Goal: Task Accomplishment & Management: Manage account settings

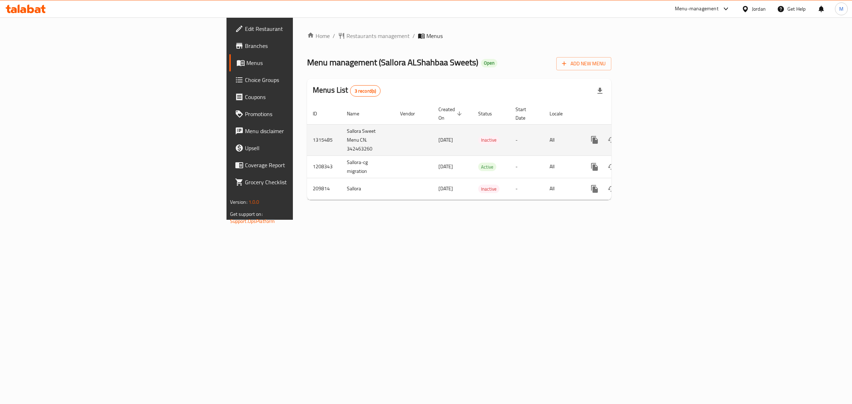
click at [341, 127] on td "Sallora Sweet Menu CN. 342463260" at bounding box center [367, 139] width 53 height 31
click at [341, 126] on td "Sallora Sweet Menu CN. 342463260" at bounding box center [367, 139] width 53 height 31
copy td "Sallora Sweet Menu CN. 342463260"
drag, startPoint x: 530, startPoint y: 249, endPoint x: 657, endPoint y: 218, distance: 130.8
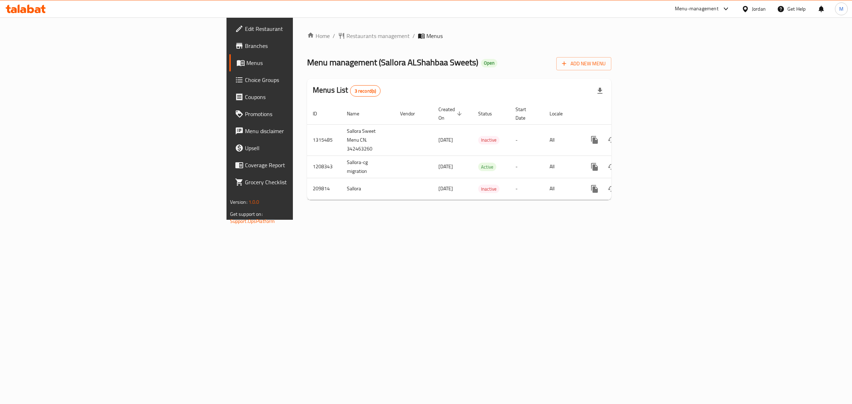
click at [531, 220] on div "Home / Restaurants management / Menus Menu management ( Sallora ALShahbaa Sweet…" at bounding box center [459, 118] width 333 height 202
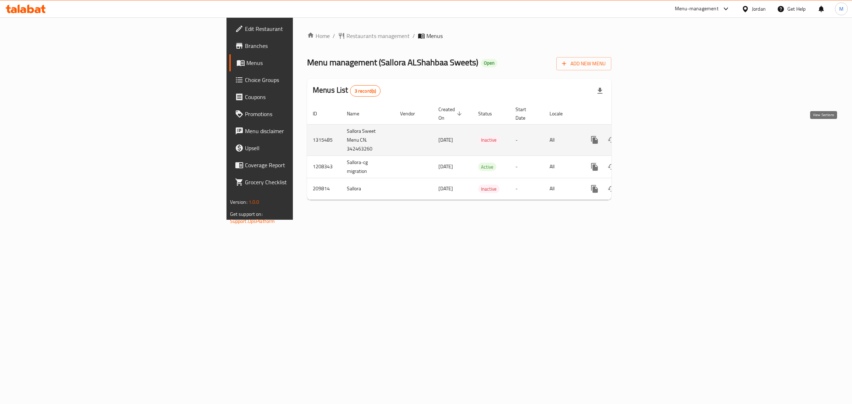
click at [650, 136] on icon "enhanced table" at bounding box center [645, 140] width 9 height 9
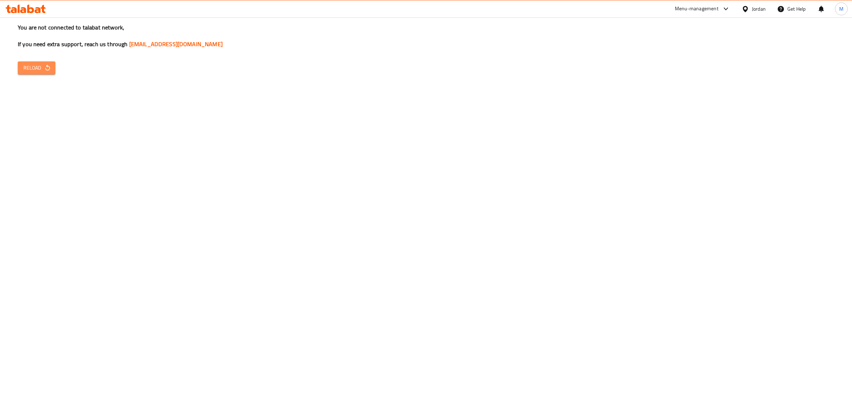
click at [46, 71] on icon "button" at bounding box center [47, 67] width 7 height 7
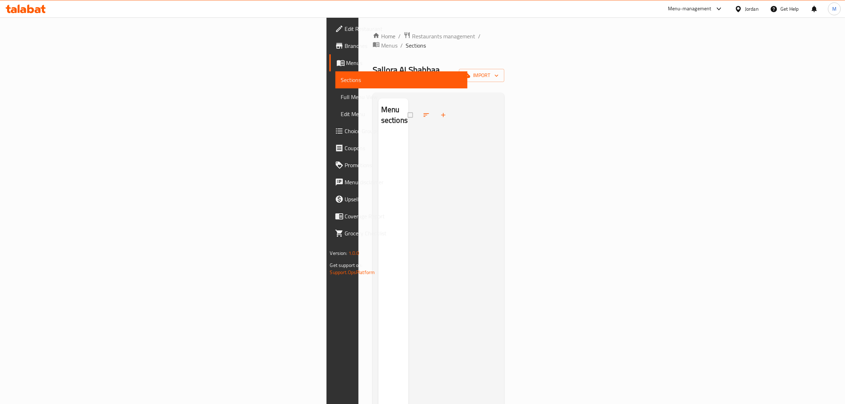
click at [415, 162] on div at bounding box center [454, 300] width 91 height 404
click at [499, 71] on span "import" at bounding box center [482, 75] width 34 height 9
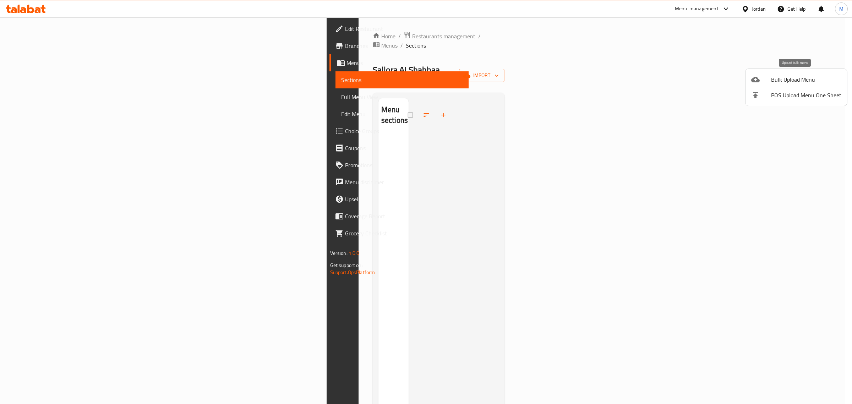
click at [781, 77] on span "Bulk Upload Menu" at bounding box center [806, 79] width 70 height 9
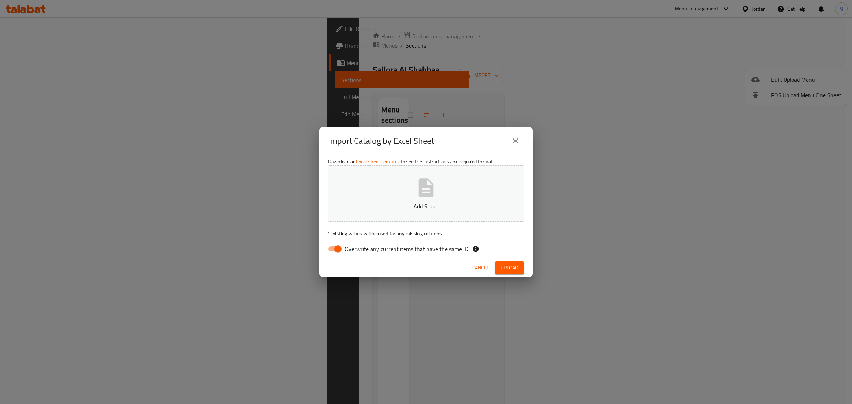
click at [417, 198] on icon "button" at bounding box center [426, 187] width 23 height 23
drag, startPoint x: 339, startPoint y: 247, endPoint x: 354, endPoint y: 254, distance: 16.7
click at [339, 247] on input "Overwrite any current items that have the same ID." at bounding box center [338, 248] width 40 height 13
checkbox input "false"
click at [516, 272] on span "Upload" at bounding box center [510, 267] width 18 height 9
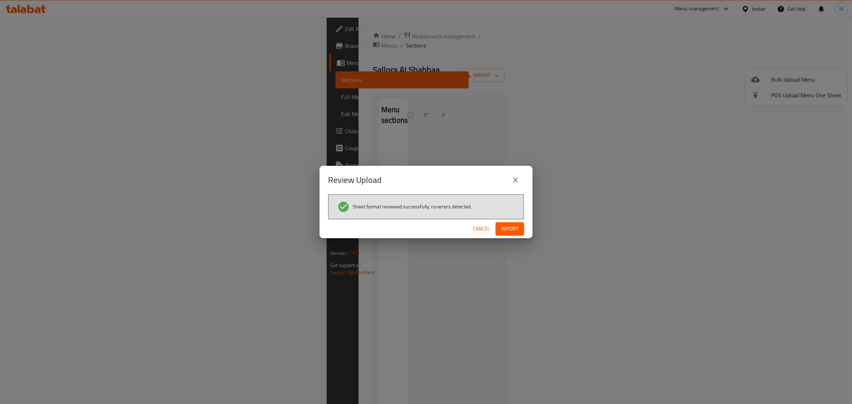
click at [515, 228] on span "Import" at bounding box center [509, 228] width 17 height 9
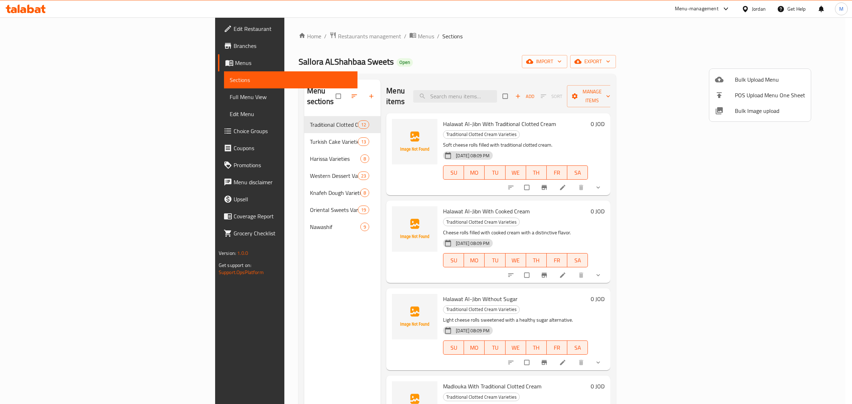
click at [231, 343] on div at bounding box center [426, 202] width 852 height 404
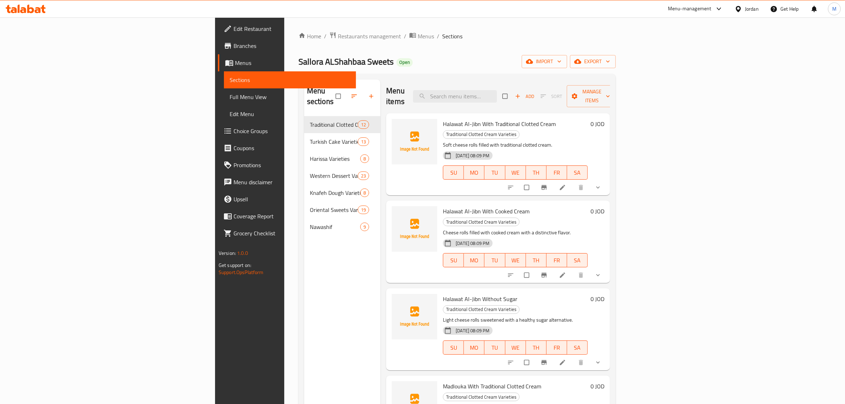
click at [304, 319] on div "Menu sections Traditional Clotted Cream Varieties 12 Turkish Cake Varieties 13 …" at bounding box center [342, 282] width 77 height 404
click at [304, 317] on div "Menu sections Traditional Clotted Cream Varieties 12 Turkish Cake Varieties 13 …" at bounding box center [342, 282] width 77 height 404
click at [304, 319] on div "Menu sections Traditional Clotted Cream Varieties 12 Turkish Cake Varieties 13 …" at bounding box center [342, 282] width 77 height 404
click at [230, 98] on span "Full Menu View" at bounding box center [290, 97] width 121 height 9
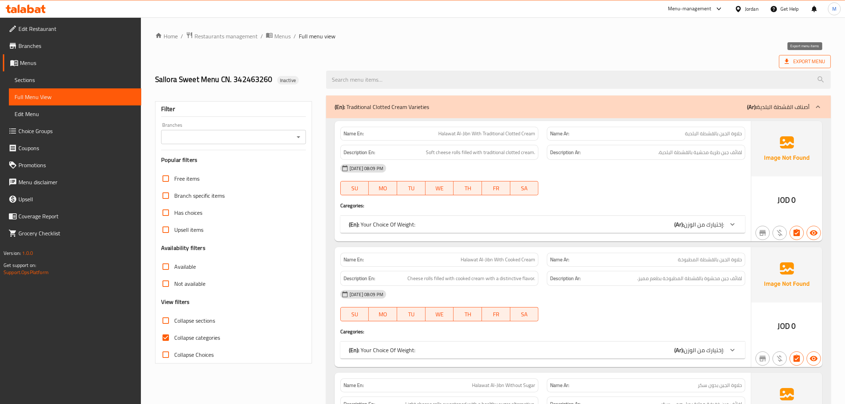
click at [800, 59] on span "Export Menu" at bounding box center [805, 61] width 40 height 9
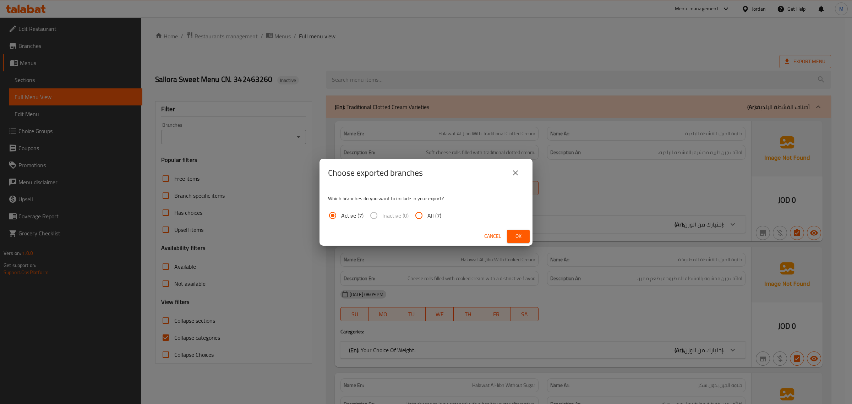
click at [515, 240] on span "Ok" at bounding box center [518, 236] width 11 height 9
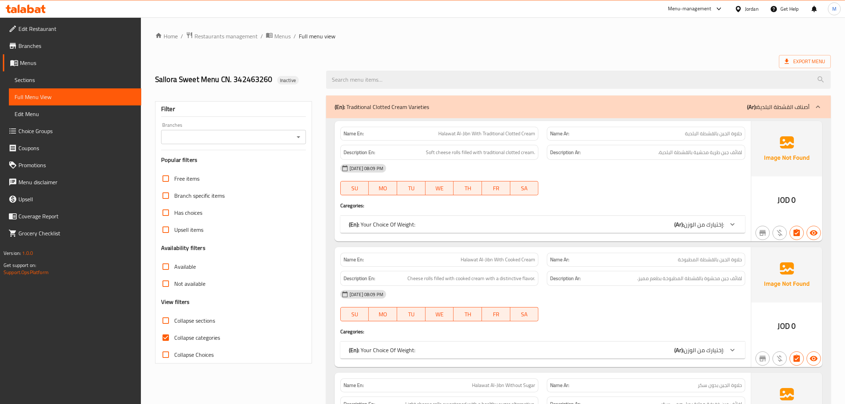
click at [229, 79] on h2 "Sallora Sweet Menu CN. 342463260 Inactive" at bounding box center [236, 79] width 163 height 11
copy h2 "Sallora Sweet Menu CN. 342463260"
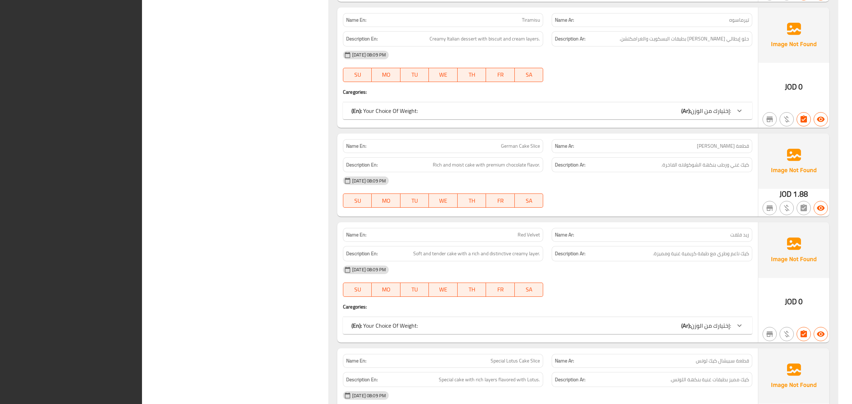
scroll to position [5581, 0]
click at [257, 204] on div "Filter Branches Branches Popular filters Free items Branch specific items Has c…" at bounding box center [238, 317] width 173 height 11614
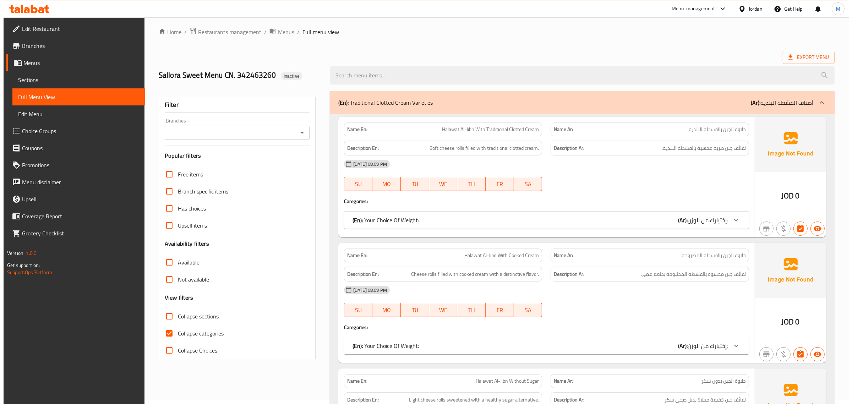
scroll to position [0, 0]
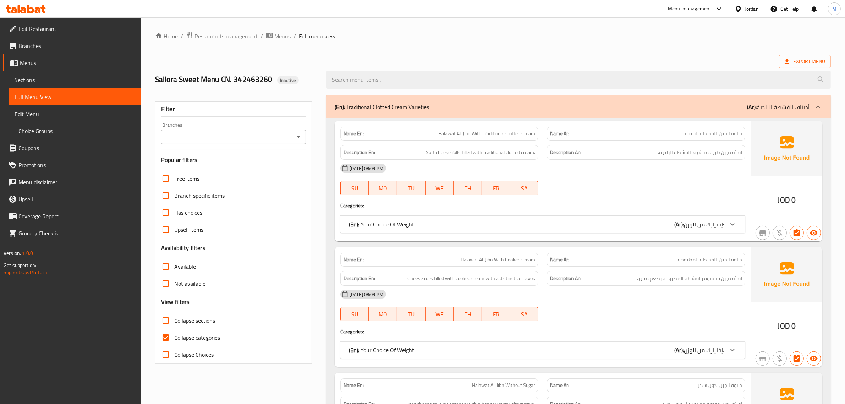
click at [166, 336] on input "Collapse categories" at bounding box center [165, 337] width 17 height 17
checkbox input "false"
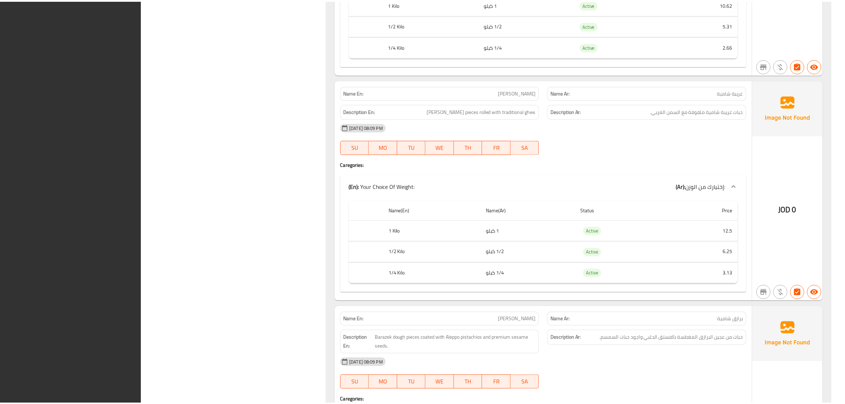
scroll to position [19885, 0]
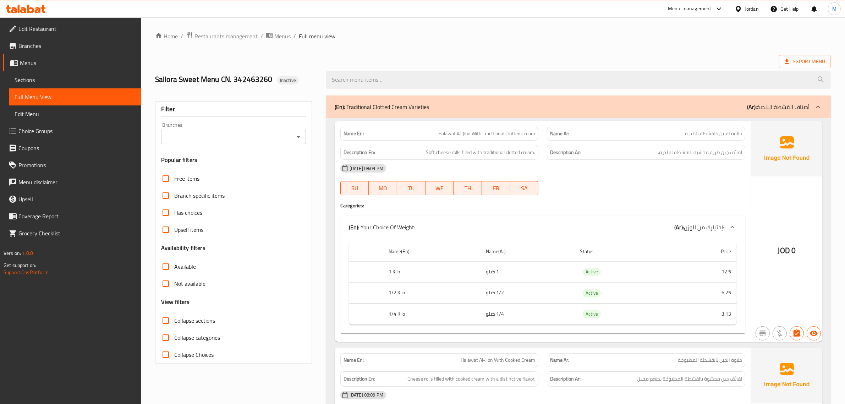
click at [218, 74] on h2 "Sallora Sweet Menu CN. 342463260 Inactive" at bounding box center [236, 79] width 163 height 11
copy h2 "Sallora Sweet Menu CN. 342463260"
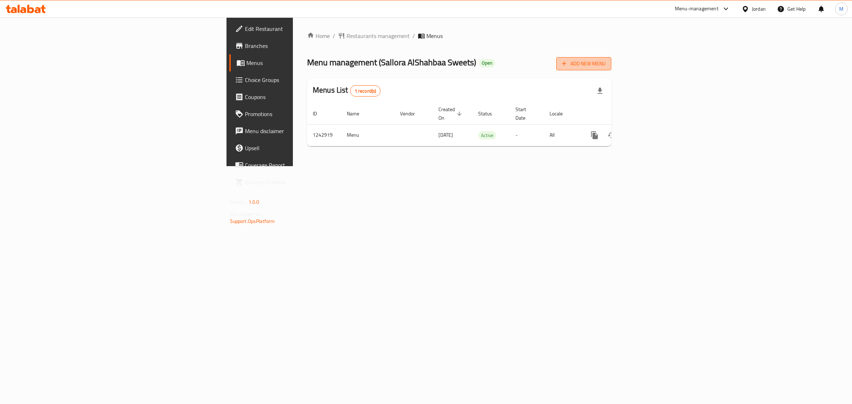
click at [606, 65] on span "Add New Menu" at bounding box center [584, 63] width 44 height 9
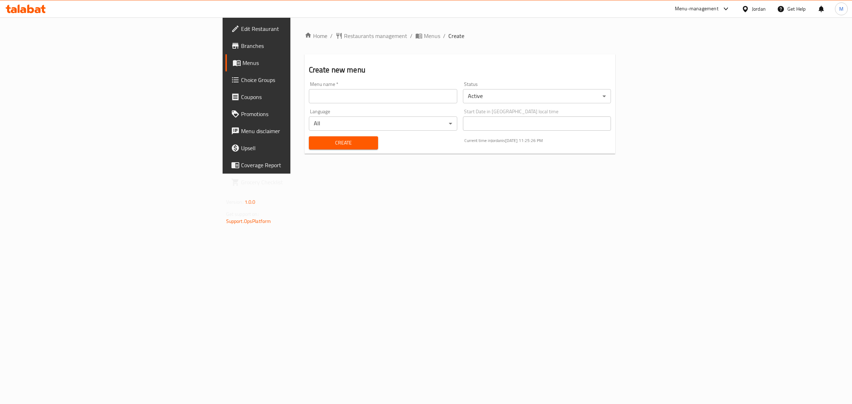
click at [682, 99] on body "​ Menu-management Jordan Get Help M Edit Restaurant Branches Menus Choice Group…" at bounding box center [426, 210] width 852 height 387
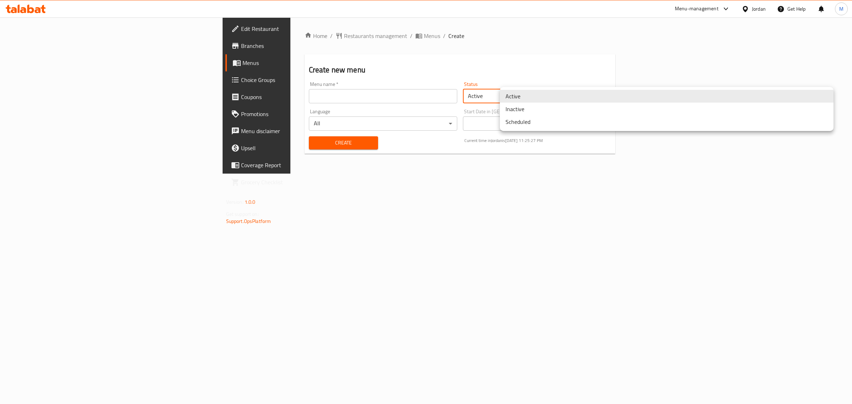
click at [525, 110] on li "Inactive" at bounding box center [667, 109] width 334 height 13
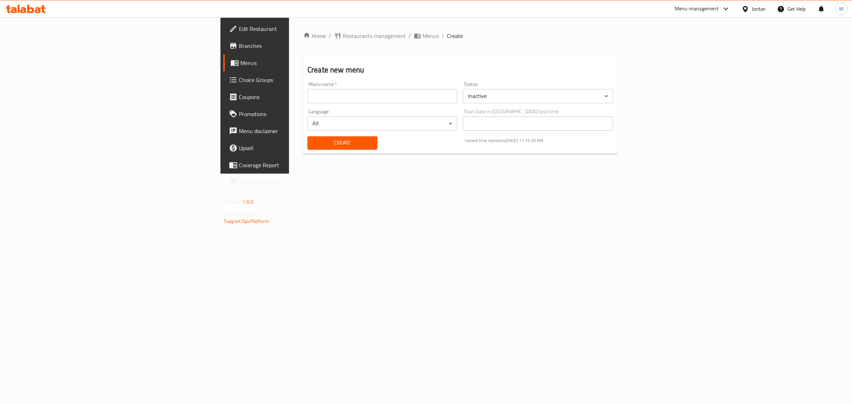
click at [307, 97] on input "text" at bounding box center [382, 96] width 150 height 14
paste input "Sallora Sweet Menu CN. 342463260"
type input "Sallora Sweet Menu CN. 342463260"
click at [384, 174] on div "Home / Restaurants management / Menus / Create Create new menu Menu name   * Sa…" at bounding box center [460, 95] width 343 height 156
click at [307, 148] on button "Create" at bounding box center [342, 142] width 70 height 13
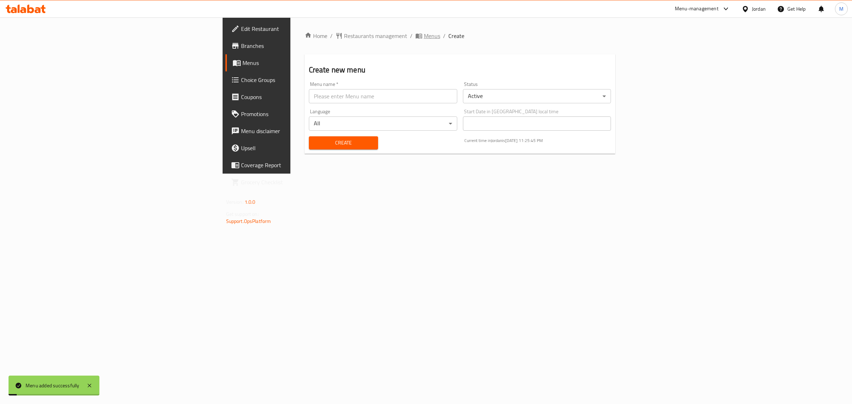
click at [424, 35] on span "Menus" at bounding box center [432, 36] width 16 height 9
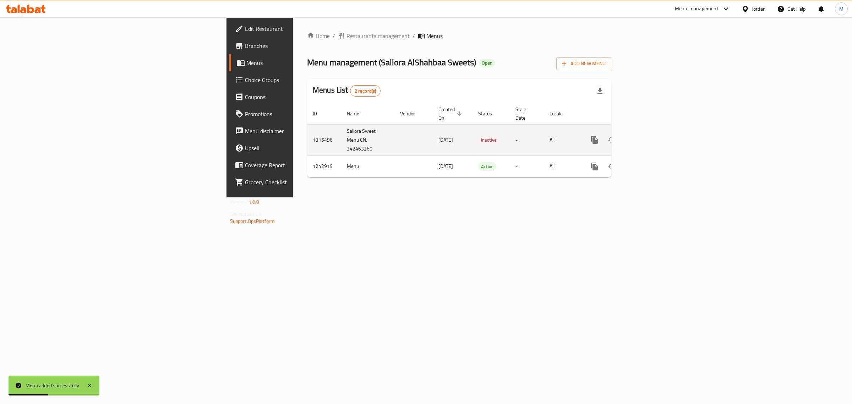
click at [307, 131] on td "1315496" at bounding box center [324, 139] width 34 height 31
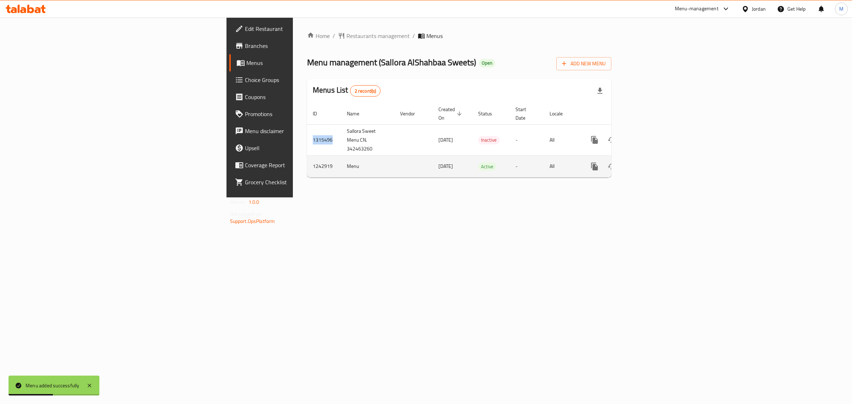
copy td "1315496"
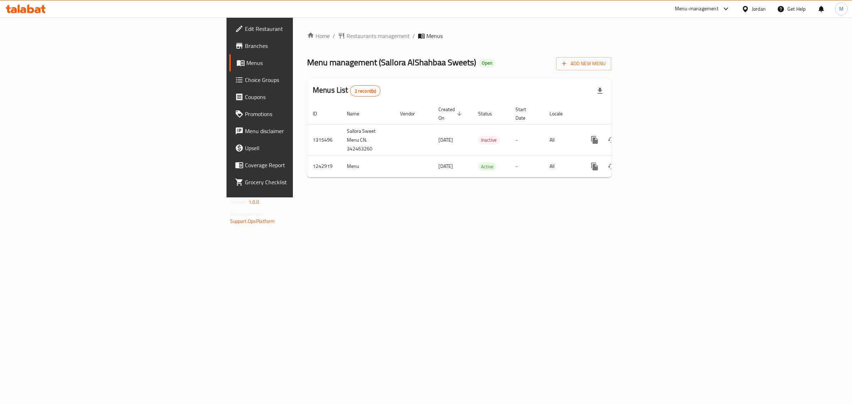
click at [425, 197] on div "Home / Restaurants management / Menus Menu management ( Sallora AlShahbaa Sweet…" at bounding box center [459, 107] width 333 height 180
drag, startPoint x: 228, startPoint y: 63, endPoint x: 326, endPoint y: 67, distance: 97.4
click at [326, 67] on span "Menu management ( Sallora AlShahbaa Sweets )" at bounding box center [391, 62] width 169 height 16
copy span "( Sallora AlShahbaa Sweets )"
click at [293, 197] on div "Home / Restaurants management / Menus Menu management ( Sallora AlShahbaa Sweet…" at bounding box center [459, 107] width 333 height 180
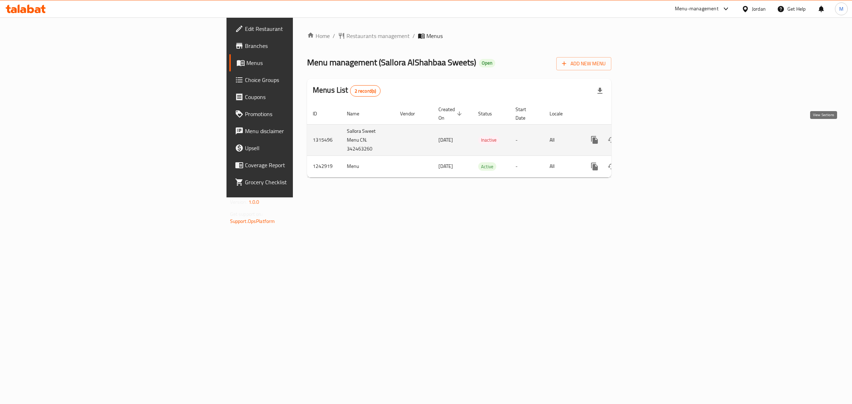
click at [650, 136] on icon "enhanced table" at bounding box center [645, 140] width 9 height 9
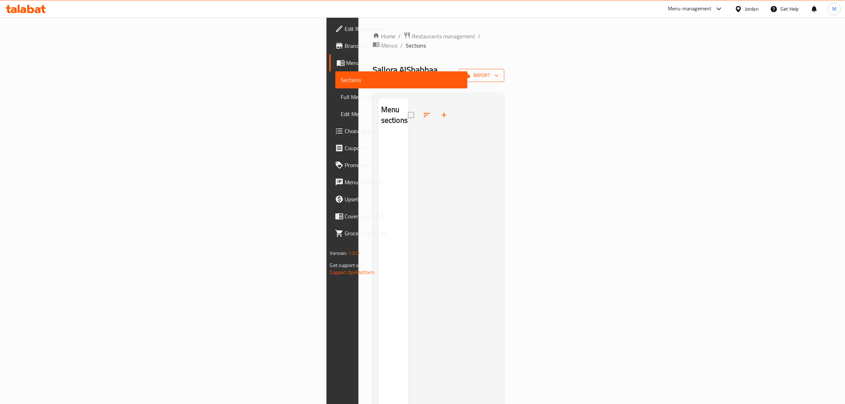
click at [499, 71] on span "import" at bounding box center [482, 75] width 34 height 9
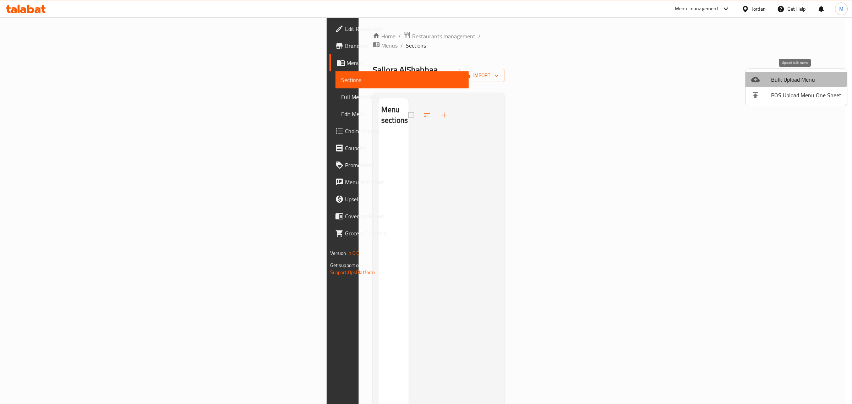
click at [792, 73] on li "Bulk Upload Menu" at bounding box center [796, 80] width 102 height 16
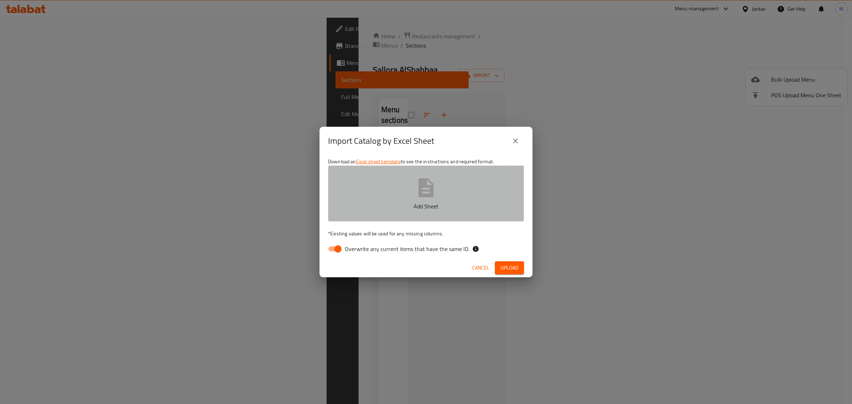
click at [427, 198] on icon "button" at bounding box center [426, 187] width 23 height 23
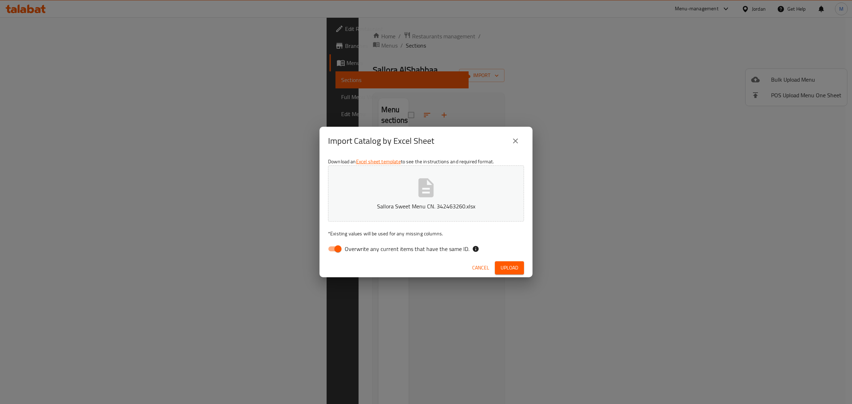
click at [342, 249] on input "Overwrite any current items that have the same ID." at bounding box center [338, 248] width 40 height 13
checkbox input "false"
click at [515, 269] on span "Upload" at bounding box center [510, 267] width 18 height 9
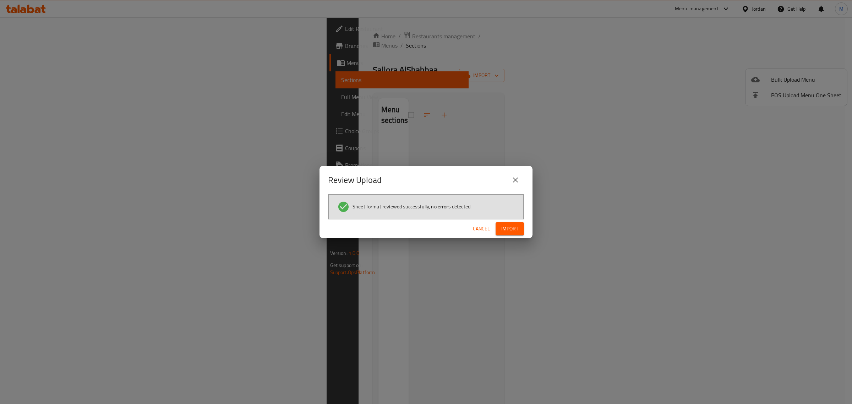
click at [513, 233] on span "Import" at bounding box center [509, 228] width 17 height 9
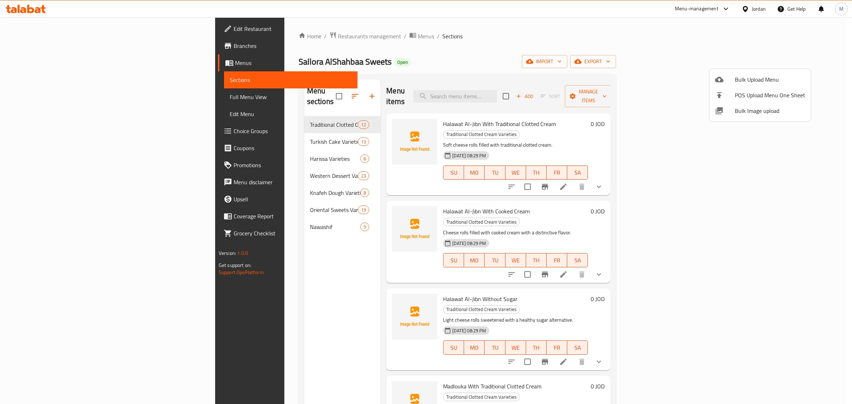
click at [52, 95] on div at bounding box center [426, 202] width 852 height 404
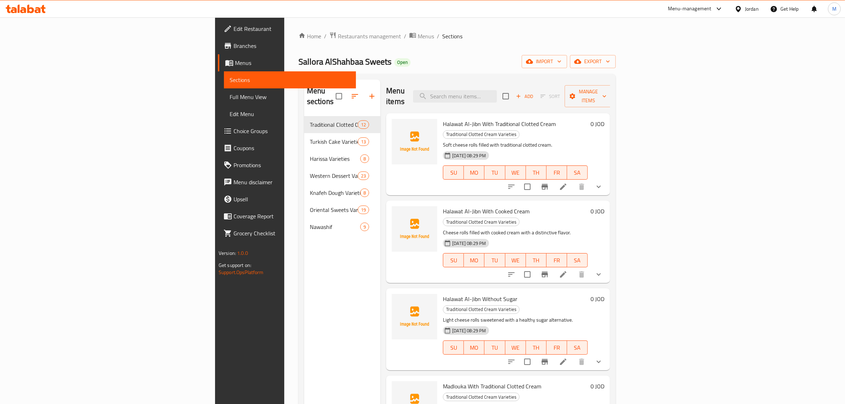
drag, startPoint x: 53, startPoint y: 95, endPoint x: 60, endPoint y: 93, distance: 6.6
click at [230, 95] on span "Full Menu View" at bounding box center [290, 97] width 121 height 9
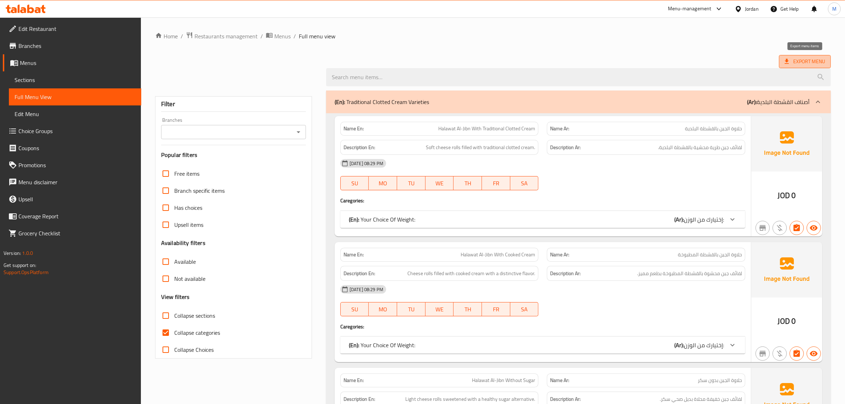
click at [807, 58] on span "Export Menu" at bounding box center [805, 61] width 40 height 9
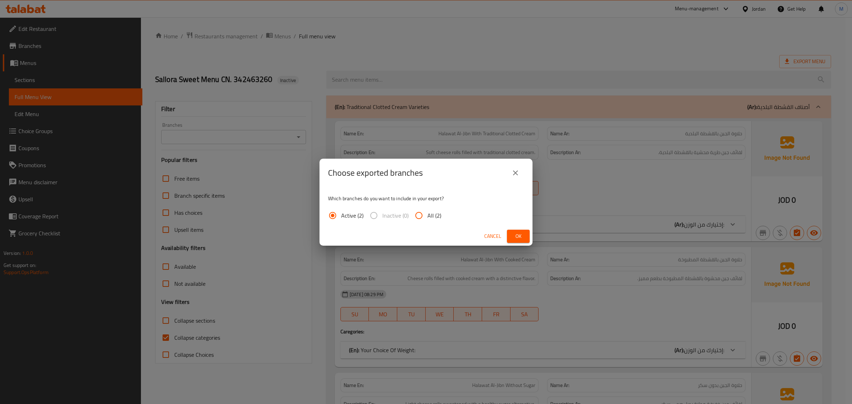
click at [506, 233] on div "Cancel Ok" at bounding box center [425, 236] width 213 height 19
click at [513, 234] on span "Ok" at bounding box center [518, 236] width 11 height 9
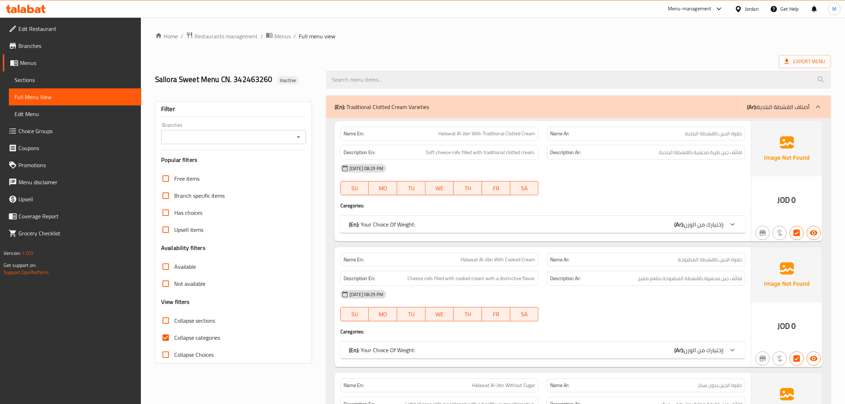
click at [242, 80] on h2 "Sallora Sweet Menu CN. 342463260 Inactive" at bounding box center [236, 79] width 163 height 11
copy h2 "Sallora Sweet Menu CN. 342463260"
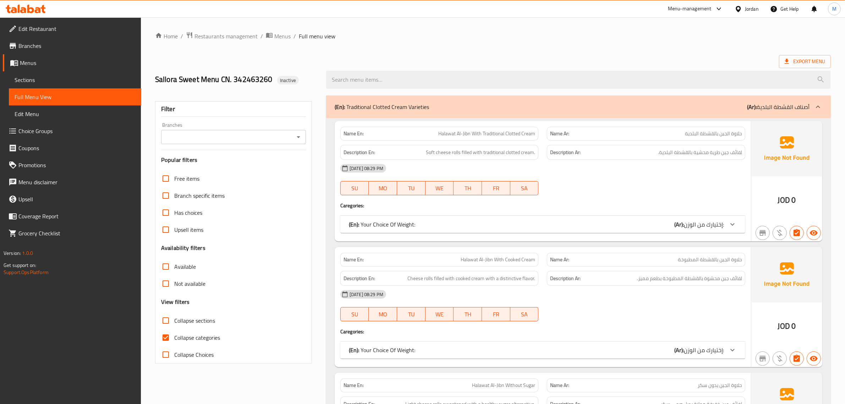
click at [238, 81] on h2 "Sallora Sweet Menu CN. 342463260 Inactive" at bounding box center [236, 79] width 163 height 11
copy h2 "Sallora Sweet Menu CN. 342463260"
click at [280, 61] on div "Export Menu" at bounding box center [493, 61] width 676 height 13
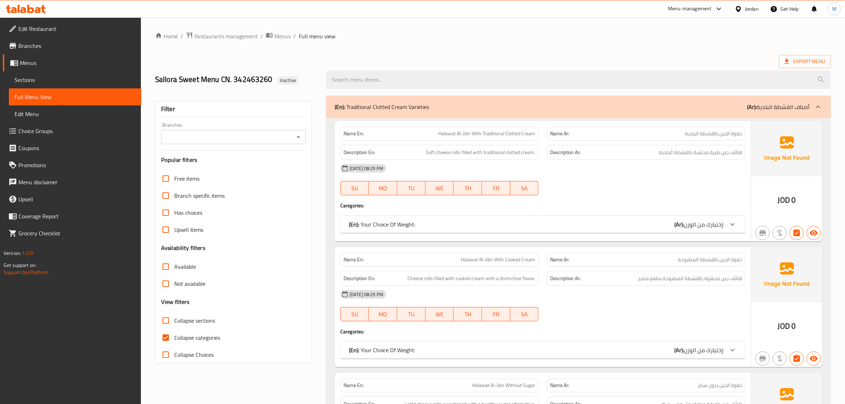
click at [282, 59] on div "Export Menu" at bounding box center [493, 61] width 676 height 13
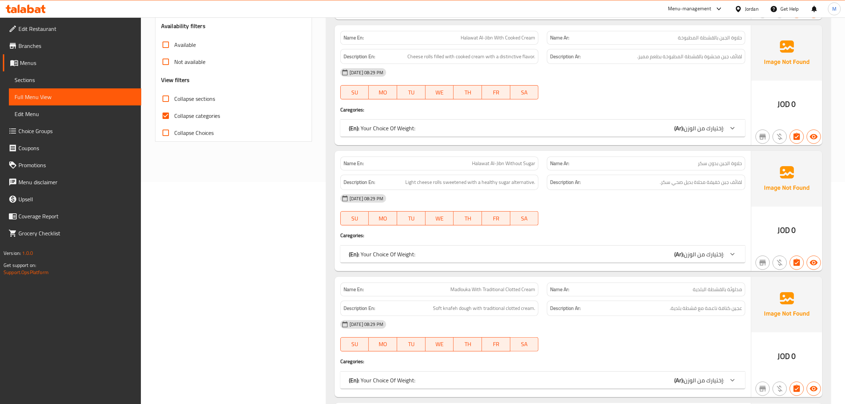
scroll to position [44, 0]
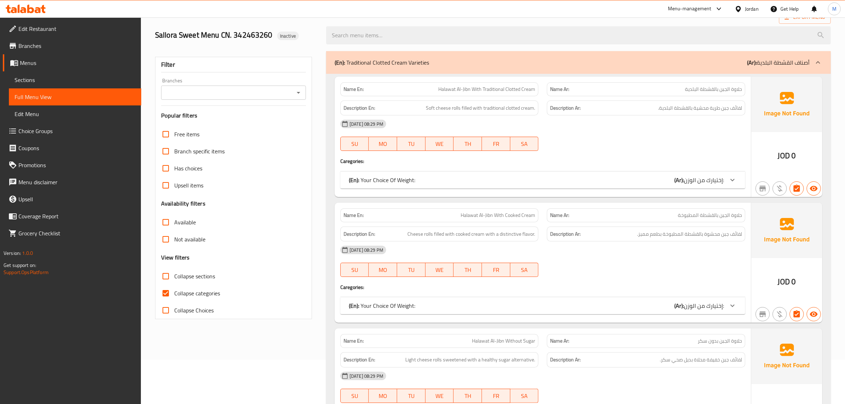
click at [165, 296] on input "Collapse categories" at bounding box center [165, 293] width 17 height 17
checkbox input "false"
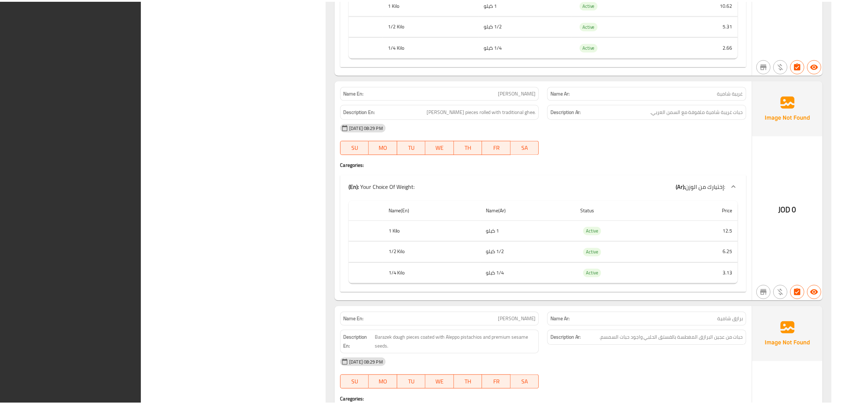
scroll to position [19885, 0]
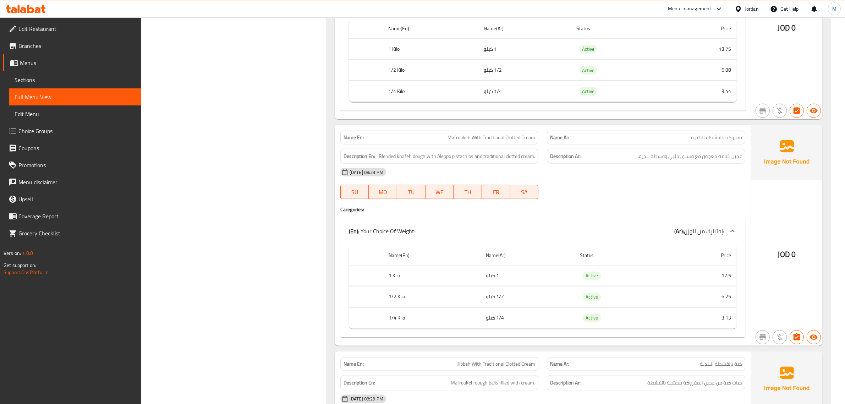
scroll to position [0, 0]
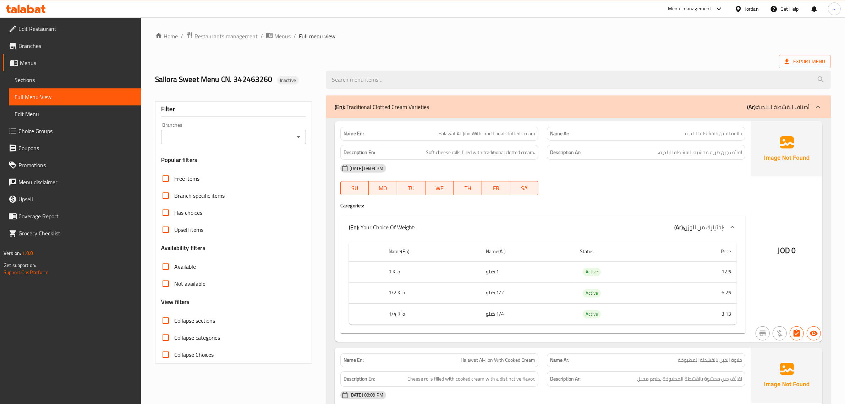
click at [748, 11] on div "Jordan" at bounding box center [752, 9] width 14 height 8
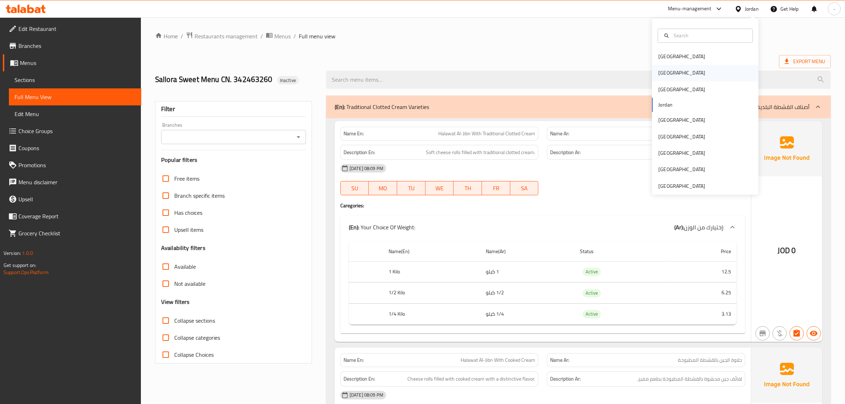
click at [663, 73] on div "[GEOGRAPHIC_DATA]" at bounding box center [682, 73] width 47 height 8
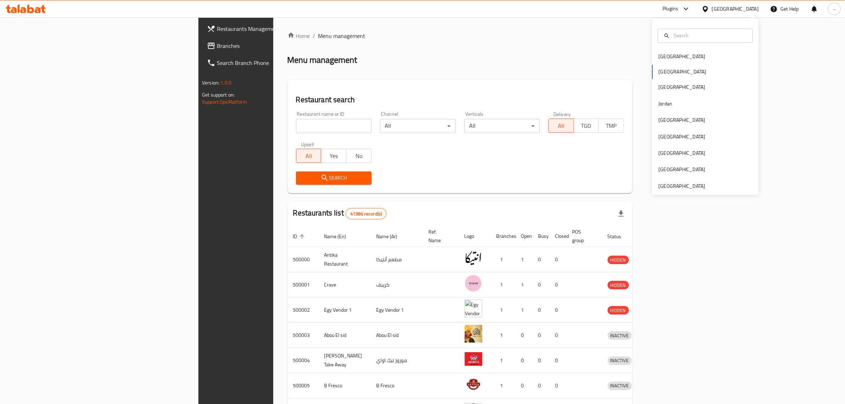
click at [296, 126] on input "search" at bounding box center [334, 126] width 76 height 14
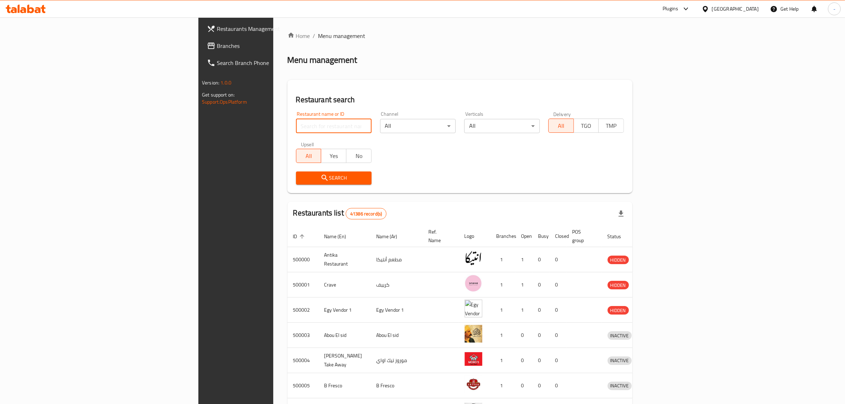
paste input "763073"
type input "763073"
click button "Search" at bounding box center [334, 177] width 76 height 13
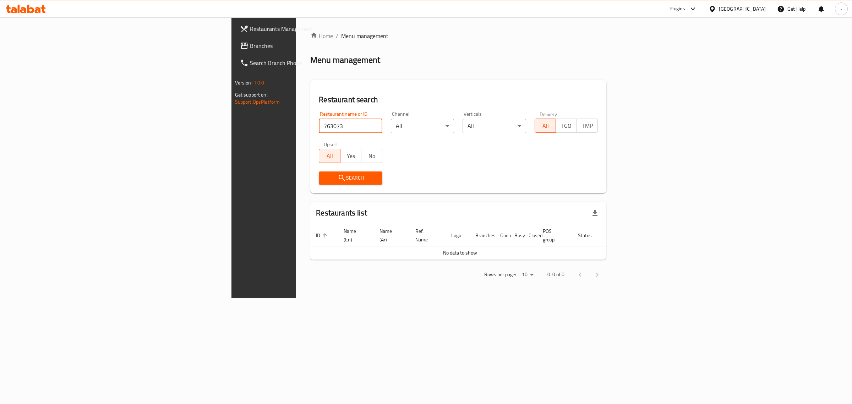
click at [250, 48] on span "Branches" at bounding box center [309, 46] width 118 height 9
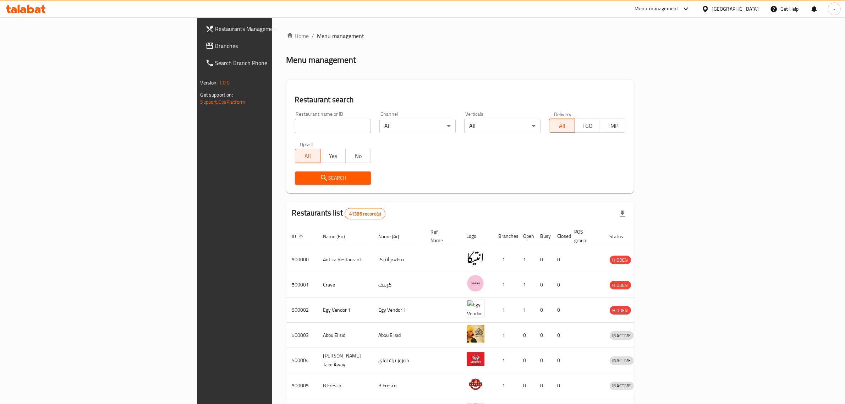
click at [215, 47] on span "Branches" at bounding box center [273, 46] width 117 height 9
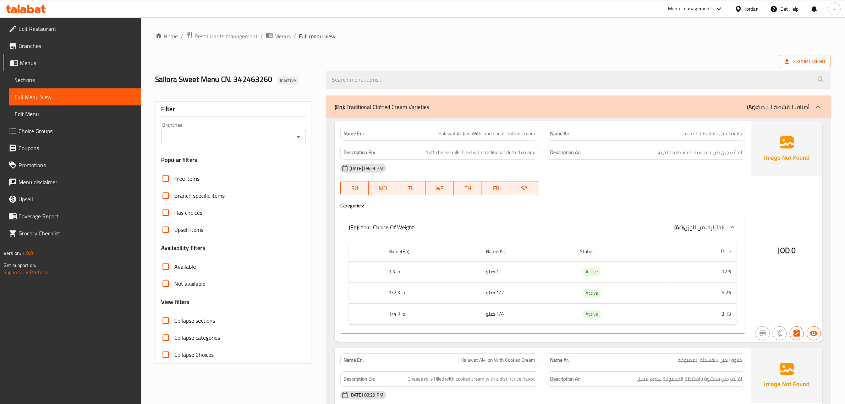
drag, startPoint x: 0, startPoint y: 0, endPoint x: 239, endPoint y: 34, distance: 241.0
click at [239, 34] on span "Restaurants management" at bounding box center [226, 36] width 63 height 9
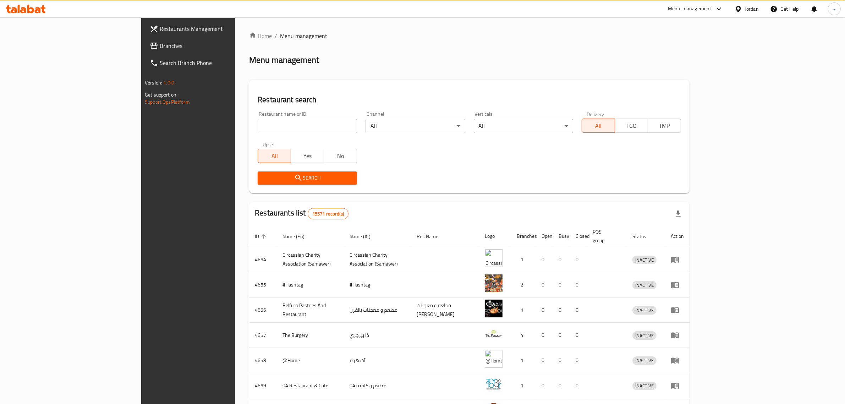
click at [715, 5] on icon at bounding box center [719, 9] width 9 height 9
click at [645, 109] on div "Restaurant-Management" at bounding box center [651, 112] width 56 height 8
